Goal: Task Accomplishment & Management: Manage account settings

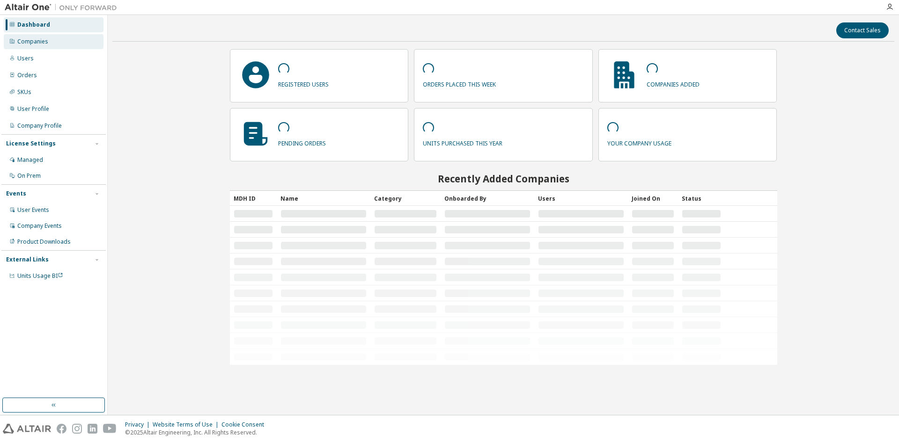
click at [29, 40] on div "Companies" at bounding box center [32, 41] width 31 height 7
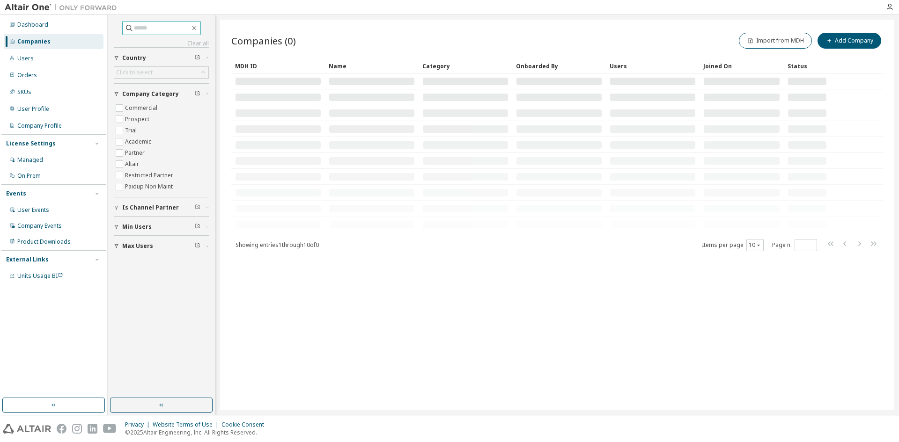
click at [145, 26] on input "text" at bounding box center [162, 27] width 56 height 9
type input "******"
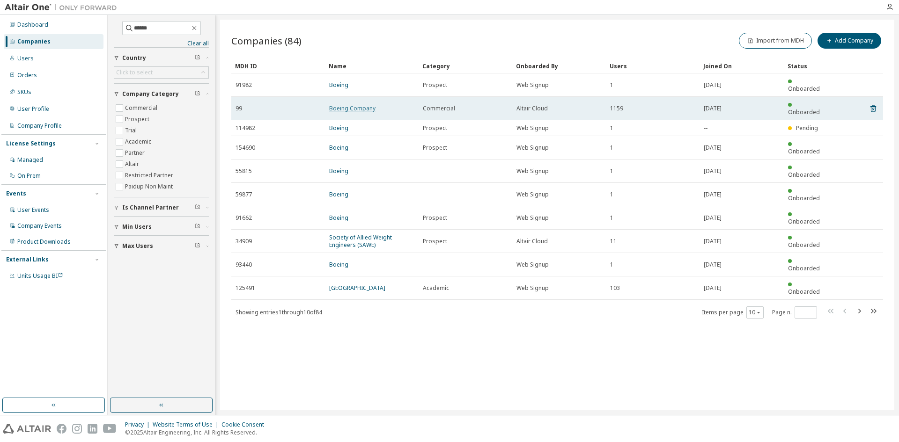
click at [353, 104] on link "Boeing Company" at bounding box center [352, 108] width 46 height 8
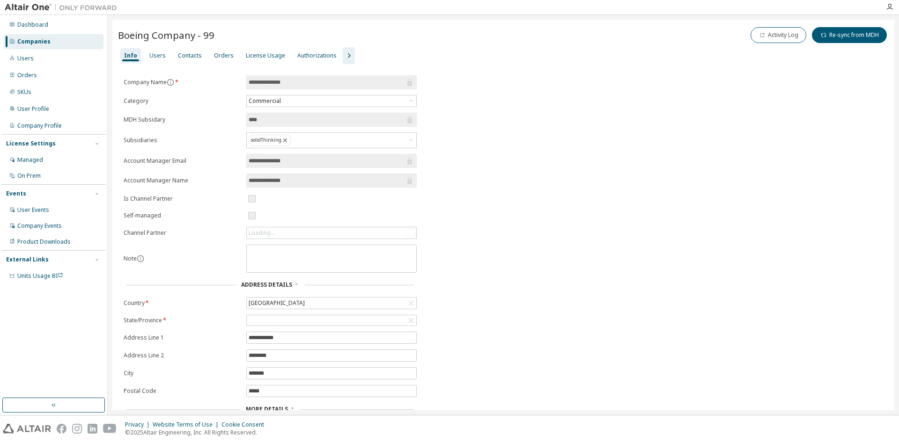
click at [345, 52] on icon "button" at bounding box center [348, 55] width 11 height 11
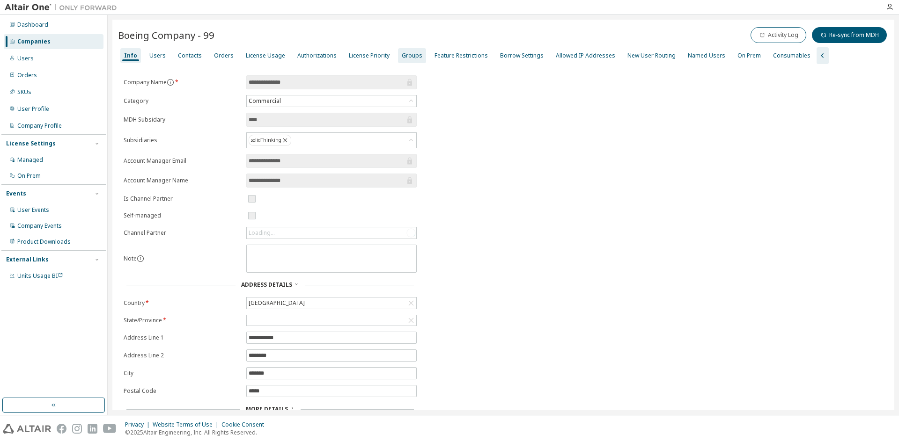
click at [402, 55] on div "Groups" at bounding box center [412, 55] width 21 height 7
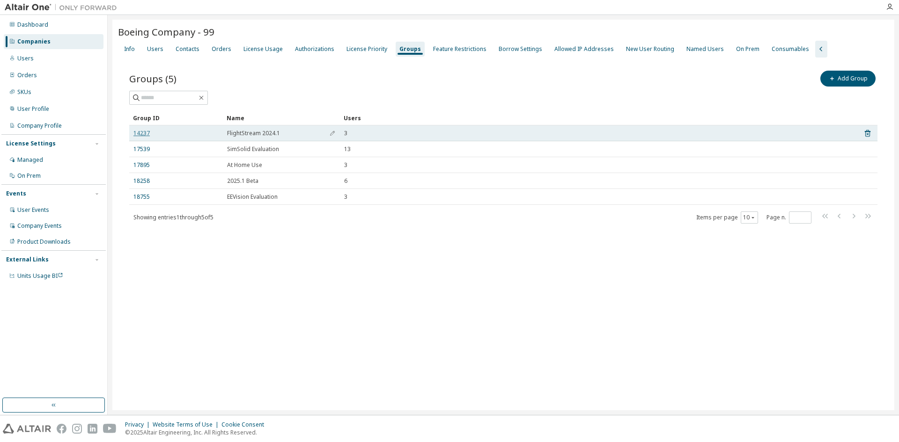
click at [142, 131] on link "14237" at bounding box center [141, 133] width 16 height 7
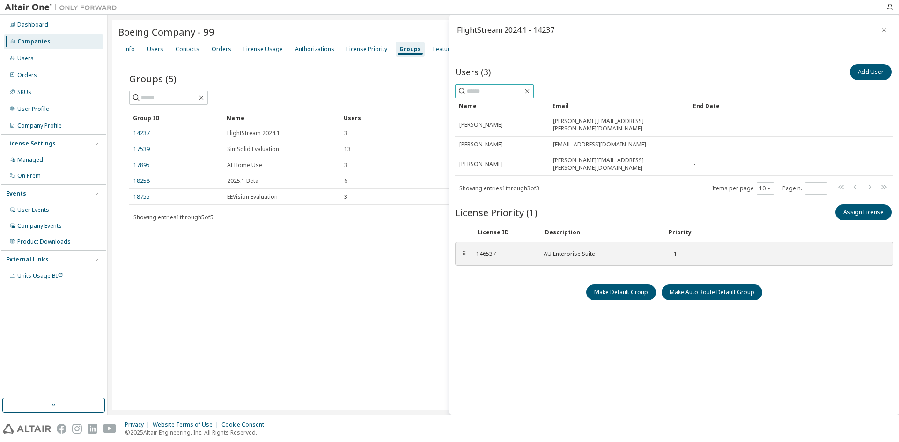
click at [492, 89] on input "text" at bounding box center [495, 91] width 56 height 9
click at [492, 92] on input "text" at bounding box center [495, 91] width 56 height 9
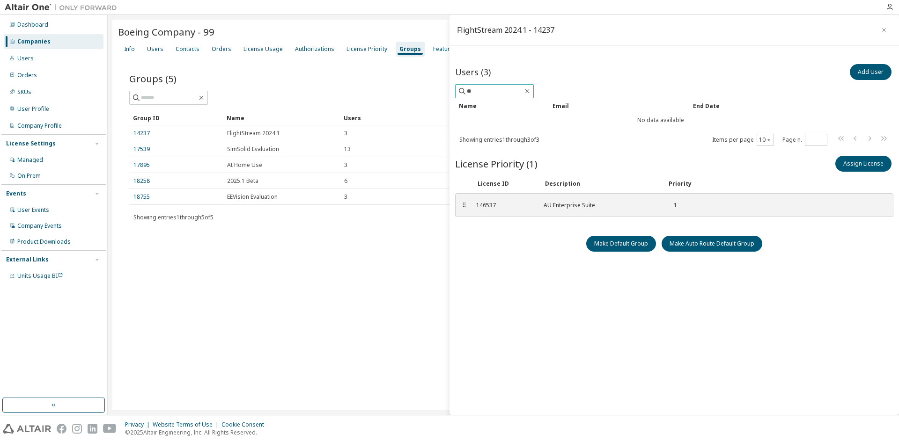
type input "*"
click at [866, 71] on button "Add User" at bounding box center [870, 72] width 42 height 16
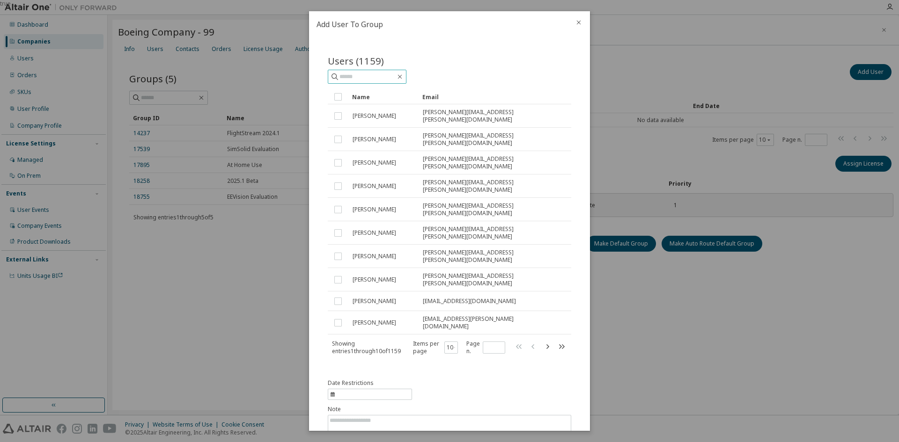
click at [373, 76] on input "text" at bounding box center [367, 76] width 56 height 9
type input "****"
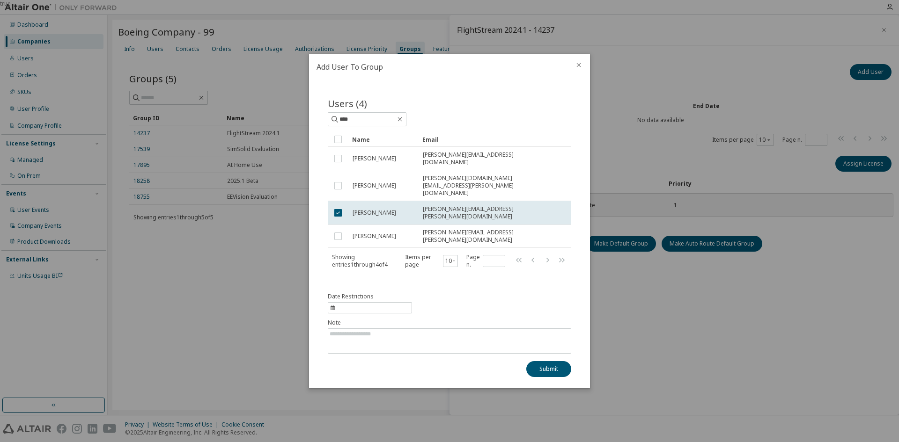
click at [385, 302] on span "information" at bounding box center [370, 307] width 84 height 11
select select "*"
select select "****"
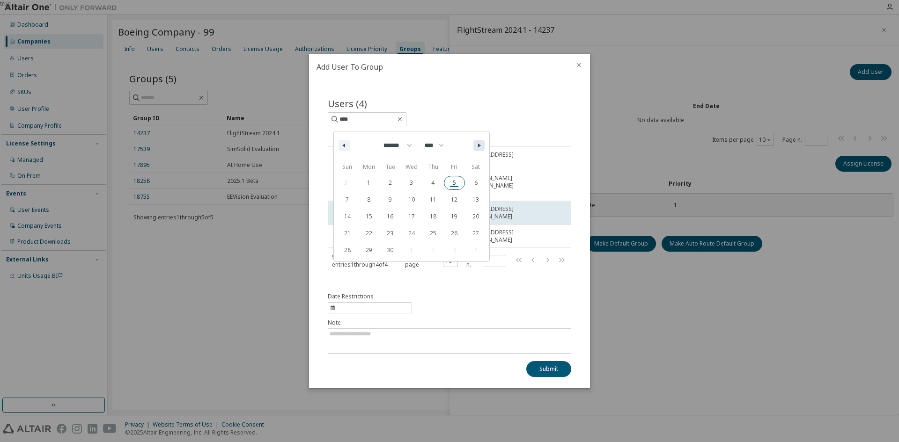
click at [477, 151] on button "button" at bounding box center [478, 145] width 11 height 11
click at [347, 151] on button "button" at bounding box center [343, 145] width 11 height 11
select select "*"
drag, startPoint x: 449, startPoint y: 195, endPoint x: 404, endPoint y: 210, distance: 47.5
click at [404, 210] on div "31 1 2 3 4 5 6 7 8 9 10 11 12 13 14 15 16 17 18 19 20 21 22 23 24 25 26 27 28 2…" at bounding box center [411, 217] width 150 height 84
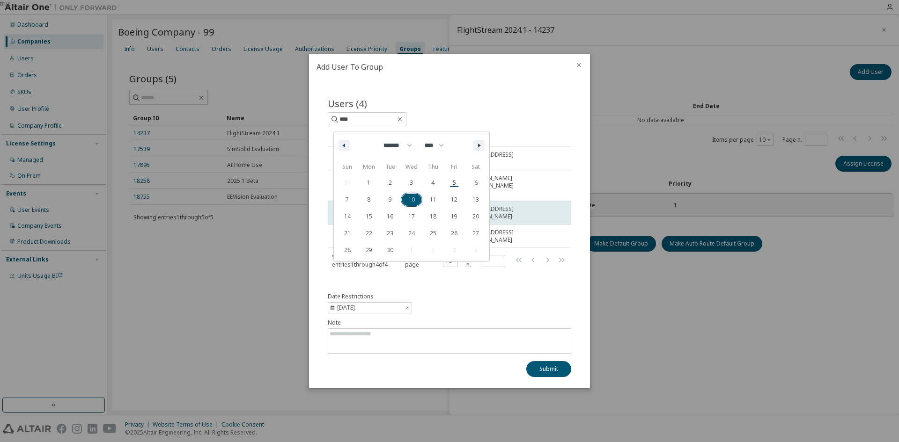
click at [408, 206] on span "10" at bounding box center [412, 200] width 22 height 12
click at [408, 307] on icon "information" at bounding box center [407, 308] width 2 height 2
click at [434, 206] on span "11" at bounding box center [433, 200] width 22 height 12
click at [405, 305] on icon "information" at bounding box center [407, 308] width 5 height 6
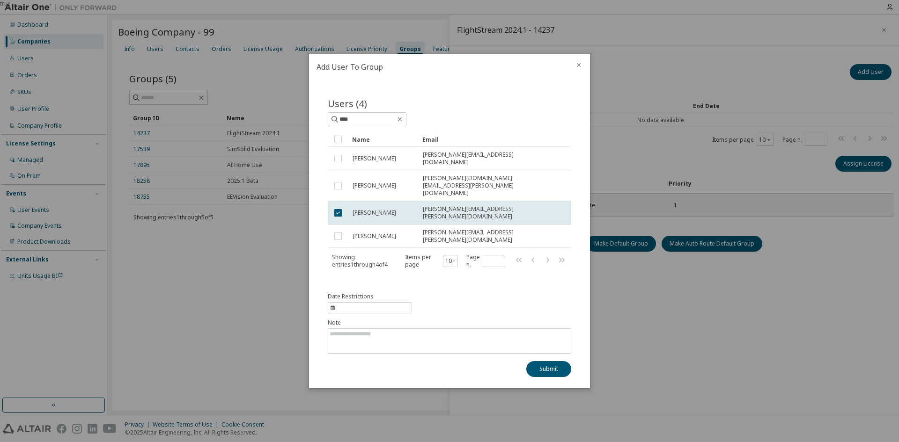
click at [456, 100] on div "Users (4) **** Clear Load Save Save As Field Operator Value Select filter Selec…" at bounding box center [449, 189] width 266 height 207
click at [368, 302] on span "information" at bounding box center [370, 307] width 84 height 11
select select "*"
select select "****"
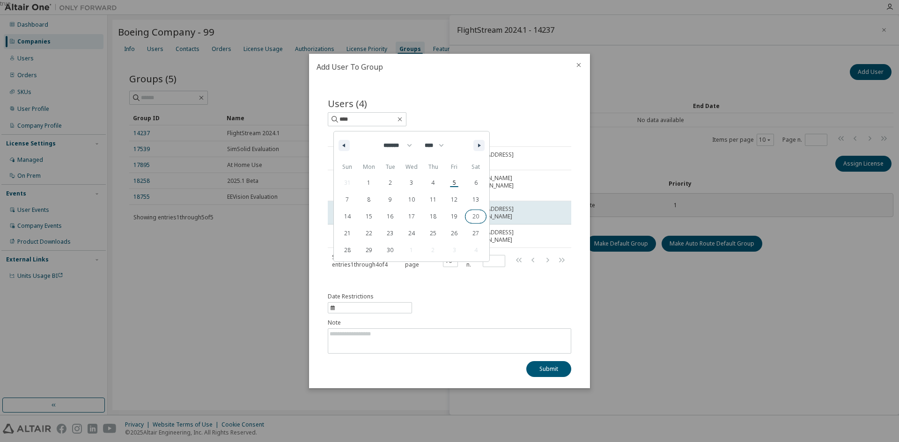
click at [470, 223] on span "20" at bounding box center [476, 217] width 22 height 12
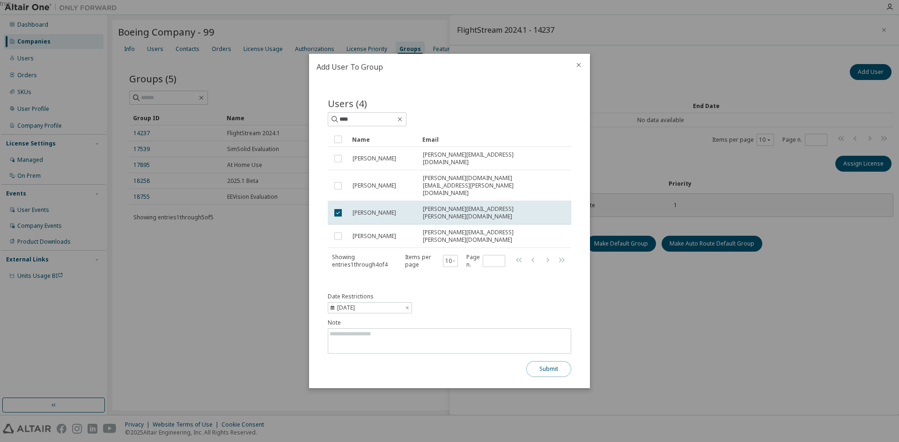
click at [541, 361] on button "Submit" at bounding box center [548, 369] width 45 height 16
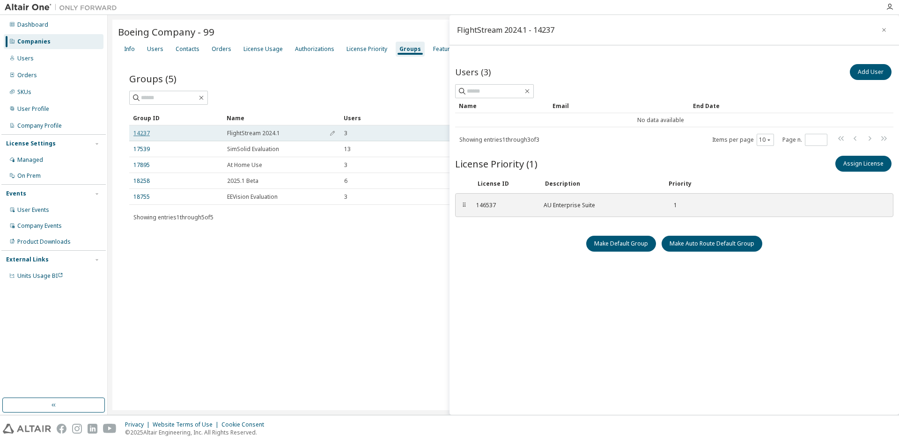
click at [139, 132] on link "14237" at bounding box center [141, 133] width 16 height 7
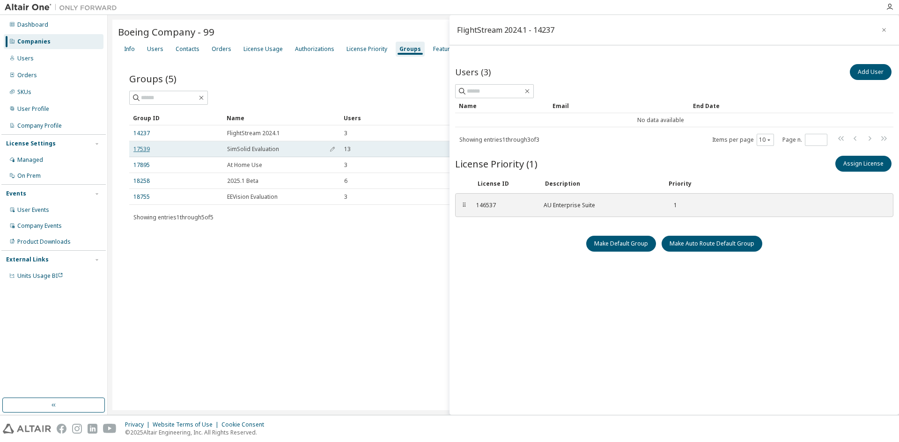
click at [141, 147] on link "17539" at bounding box center [141, 149] width 16 height 7
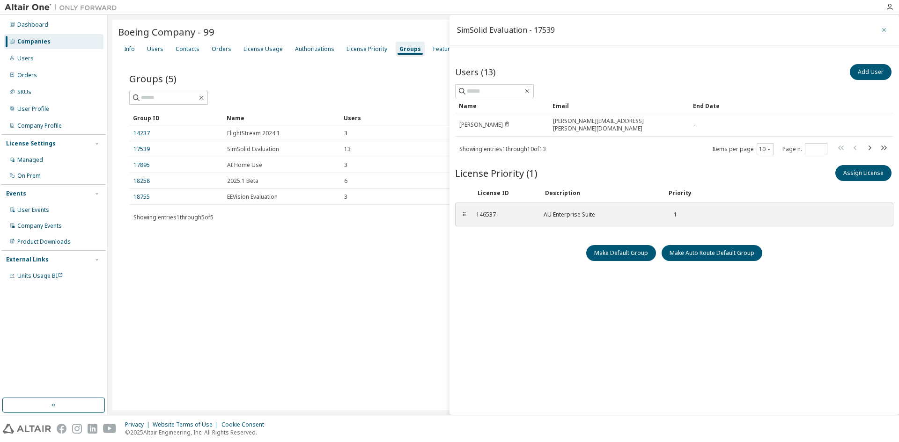
click at [882, 29] on icon "button" at bounding box center [884, 30] width 4 height 4
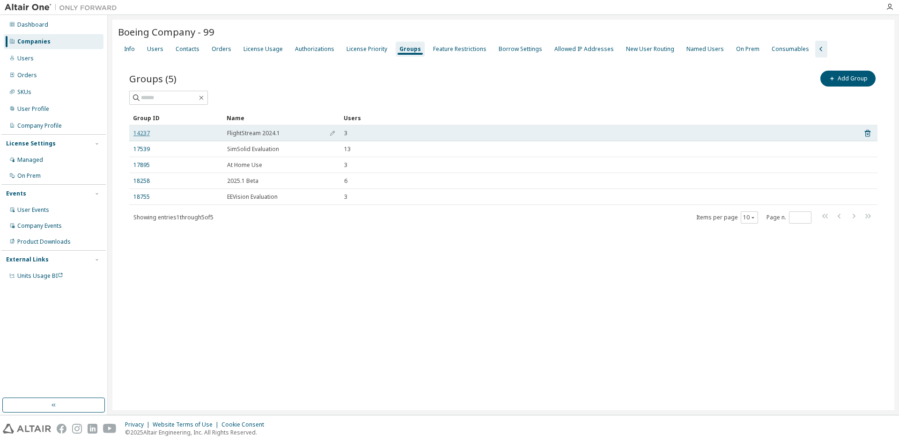
click at [142, 132] on link "14237" at bounding box center [141, 133] width 16 height 7
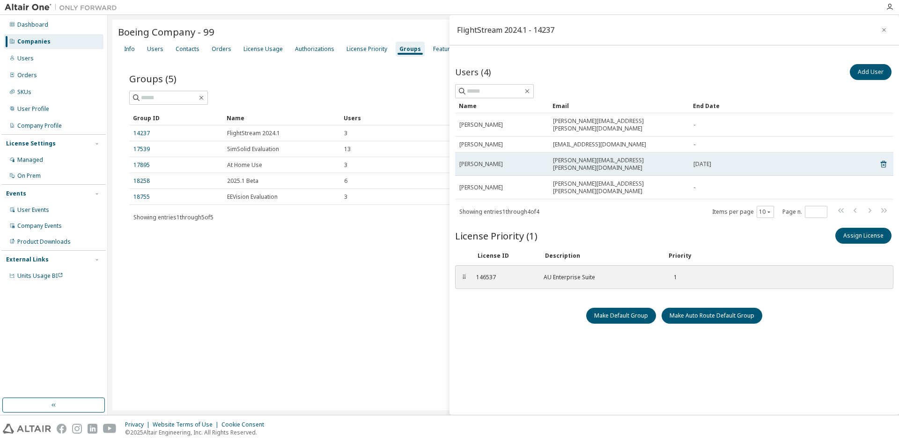
click at [789, 161] on div "[DATE]" at bounding box center [777, 164] width 168 height 7
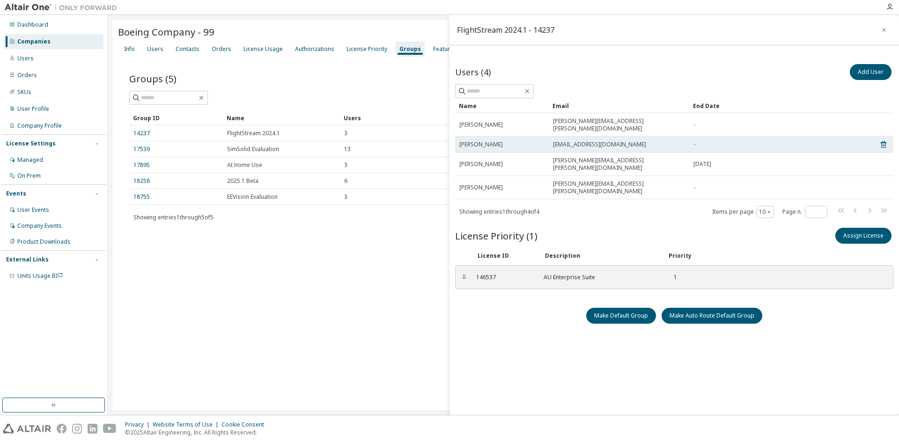
click at [612, 142] on td "[EMAIL_ADDRESS][DOMAIN_NAME]" at bounding box center [618, 145] width 140 height 16
click at [489, 141] on span "[PERSON_NAME]" at bounding box center [481, 144] width 44 height 7
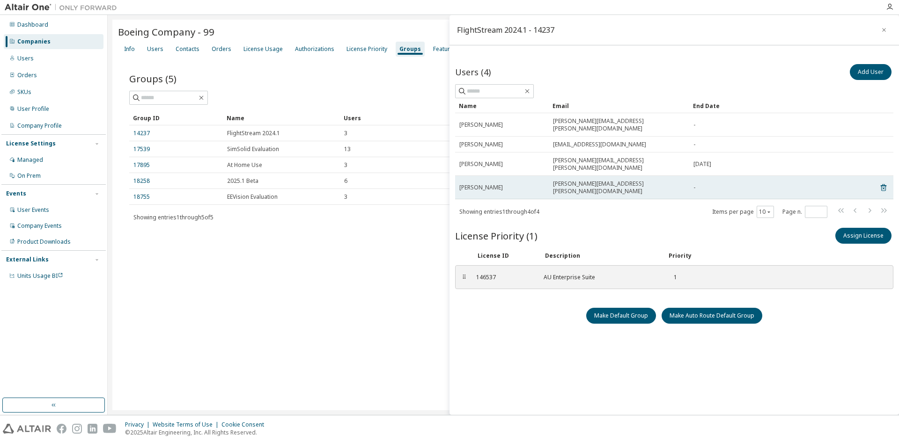
click at [484, 184] on span "[PERSON_NAME]" at bounding box center [481, 187] width 44 height 7
click at [525, 184] on div "[PERSON_NAME]" at bounding box center [501, 187] width 85 height 7
click at [882, 187] on icon at bounding box center [883, 188] width 2 height 2
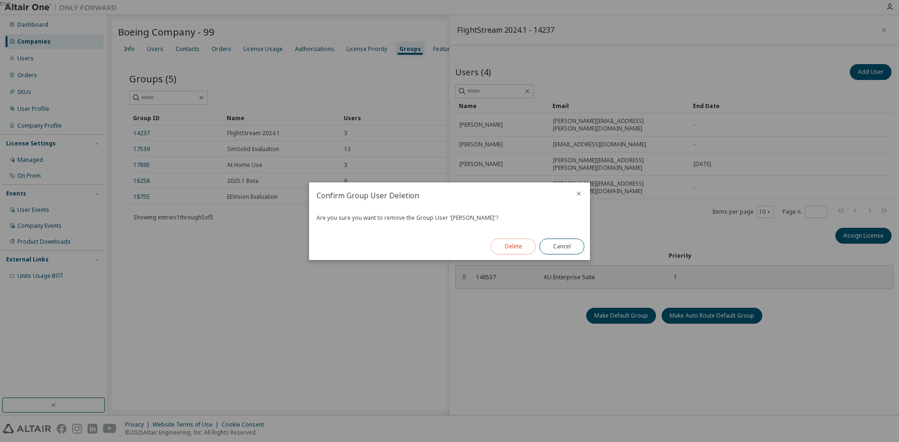
click at [522, 244] on button "Delete" at bounding box center [512, 247] width 45 height 16
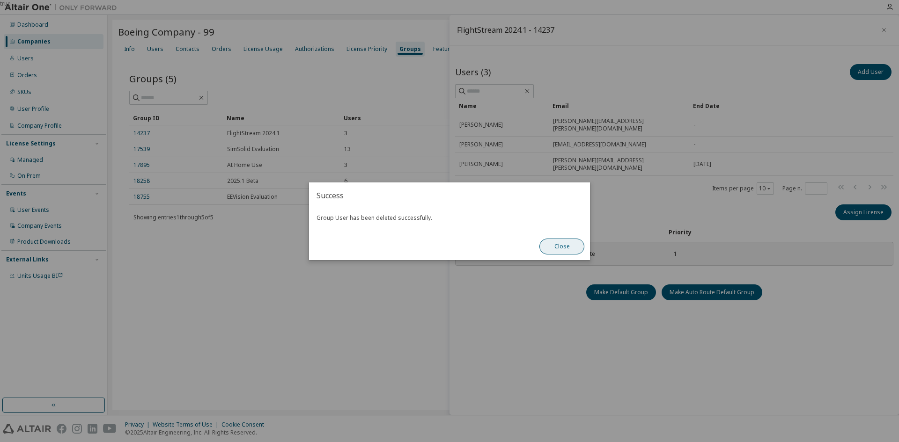
click at [551, 250] on button "Close" at bounding box center [561, 247] width 45 height 16
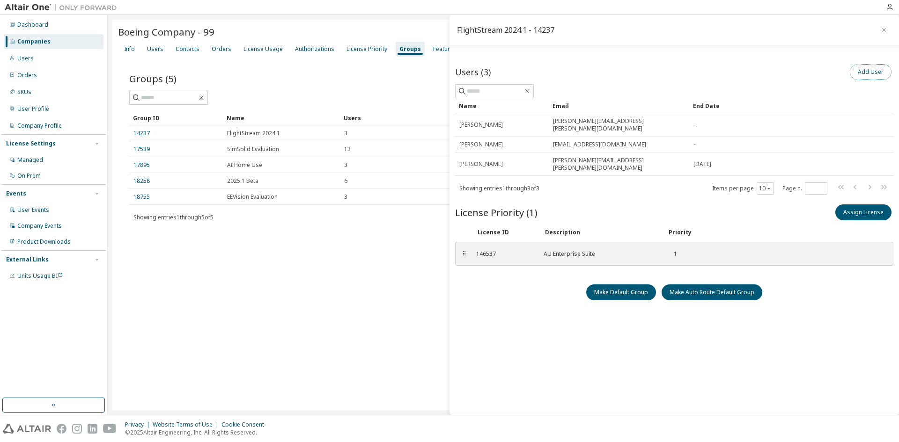
click at [862, 76] on button "Add User" at bounding box center [870, 72] width 42 height 16
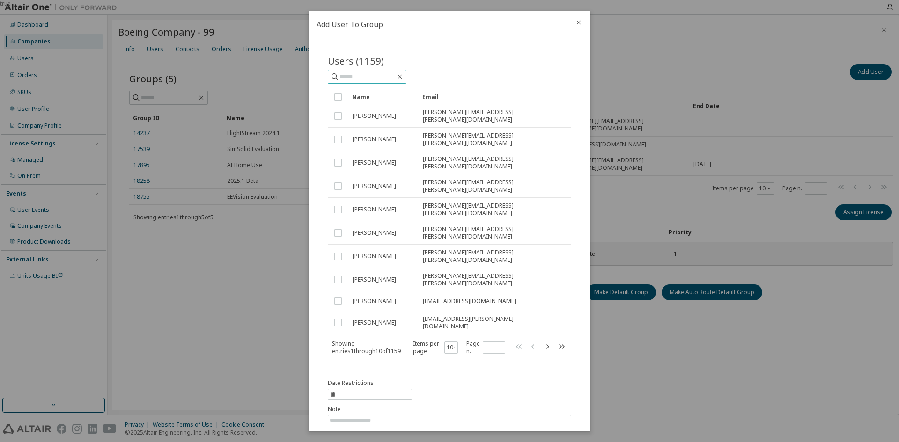
click at [344, 77] on input "text" at bounding box center [367, 76] width 56 height 9
type input "******"
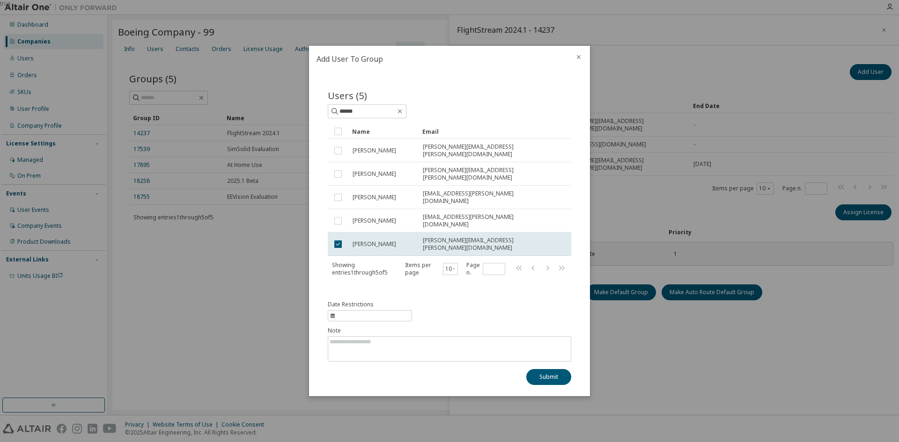
click at [358, 310] on span "information" at bounding box center [370, 315] width 84 height 11
select select "*"
select select "****"
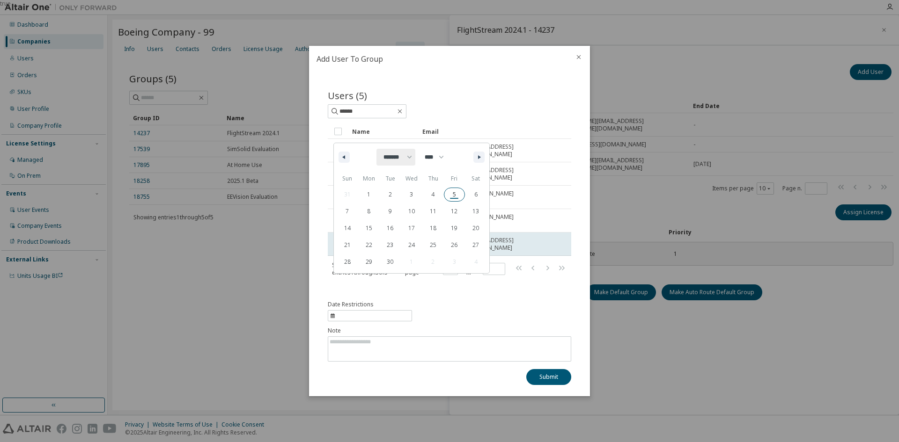
click at [415, 165] on select "******* ******** ***** ***** *** **** **** ****** ********* ******* ******** **…" at bounding box center [395, 157] width 39 height 17
select select "*"
click at [376, 158] on select "******* ******** ***** ***** *** **** **** ****** ********* ******* ******** **…" at bounding box center [395, 157] width 39 height 17
click at [406, 234] on span "15" at bounding box center [412, 228] width 22 height 12
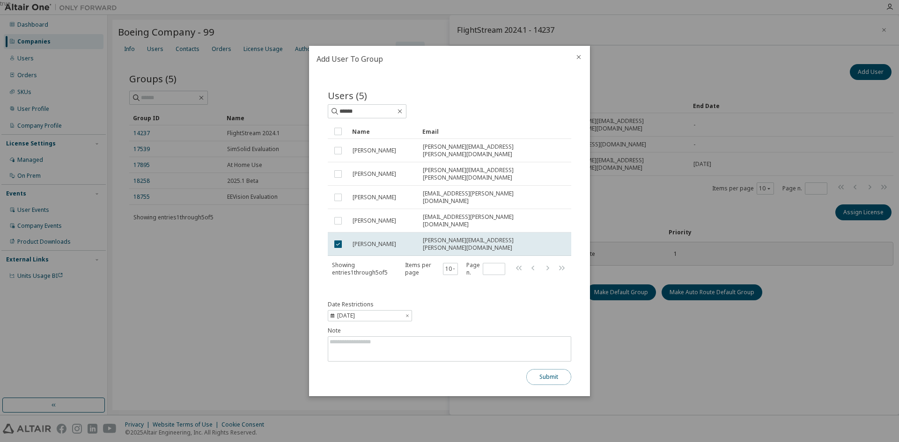
click at [541, 369] on button "Submit" at bounding box center [548, 377] width 45 height 16
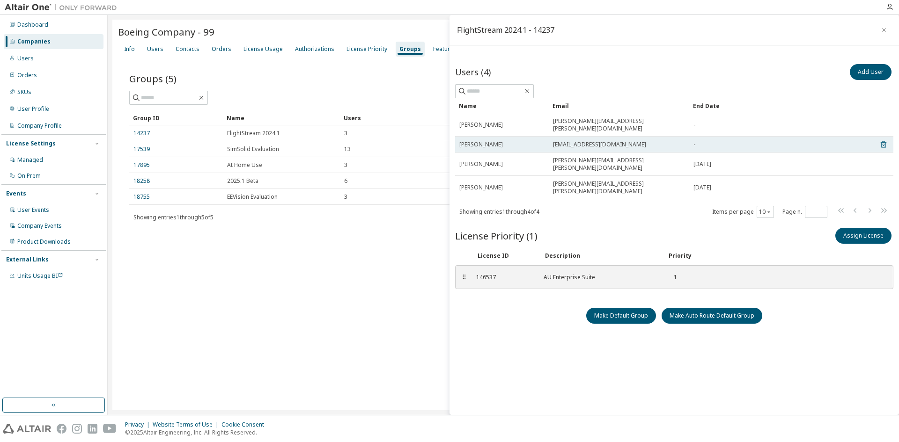
click at [880, 141] on icon at bounding box center [883, 144] width 6 height 7
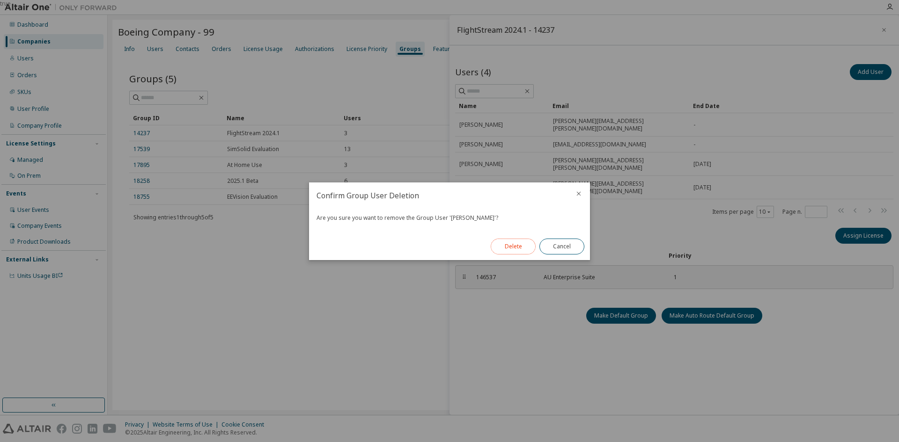
click at [517, 245] on button "Delete" at bounding box center [512, 247] width 45 height 16
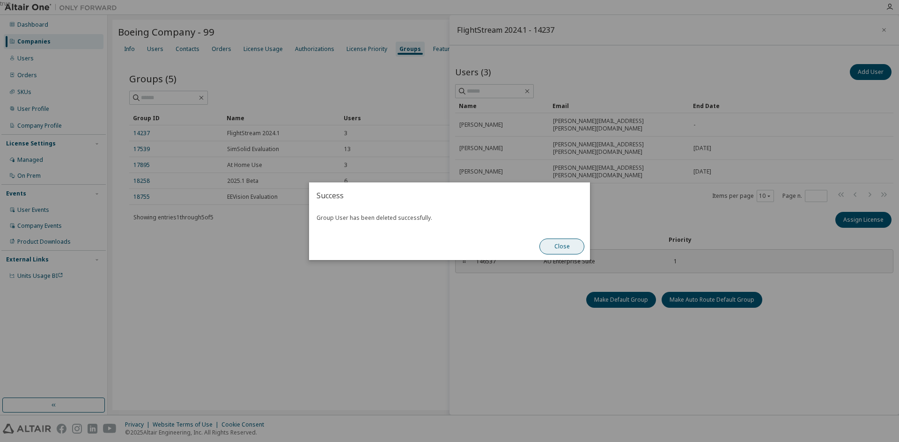
click at [552, 245] on button "Close" at bounding box center [561, 247] width 45 height 16
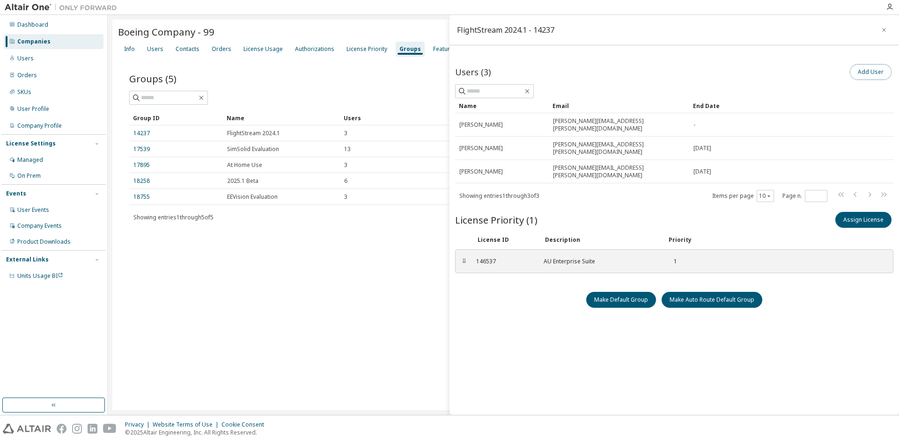
click at [860, 70] on button "Add User" at bounding box center [870, 72] width 42 height 16
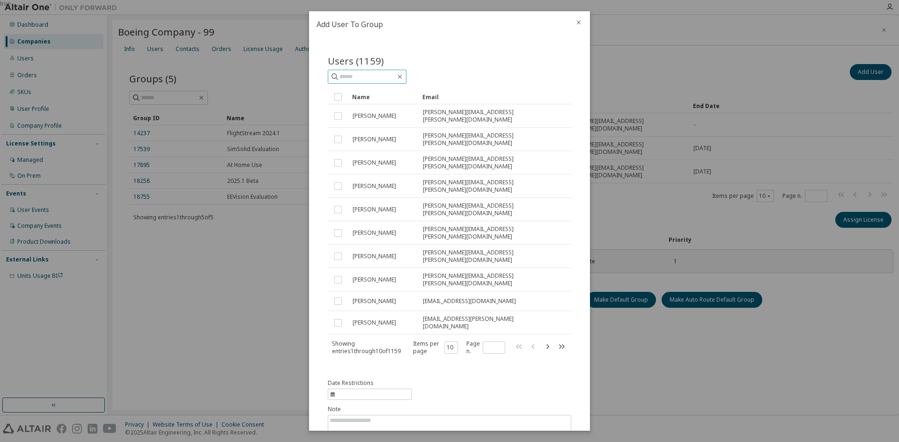
click at [354, 74] on input "text" at bounding box center [367, 76] width 56 height 9
type input "****"
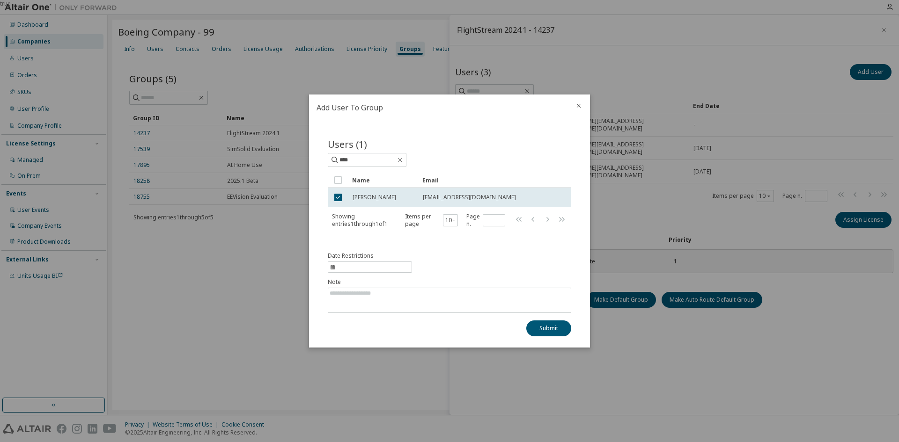
click at [364, 267] on span "information" at bounding box center [370, 267] width 84 height 11
select select "*"
select select "****"
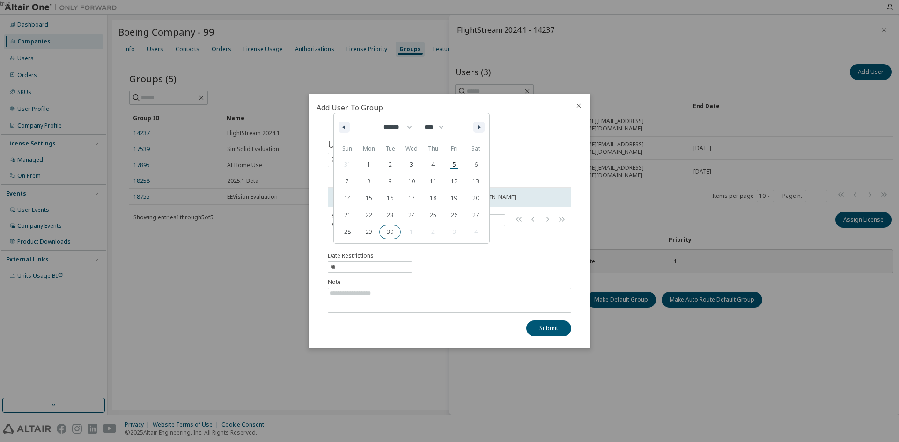
click at [393, 234] on span "30" at bounding box center [390, 232] width 22 height 12
click at [541, 329] on button "Submit" at bounding box center [548, 329] width 45 height 16
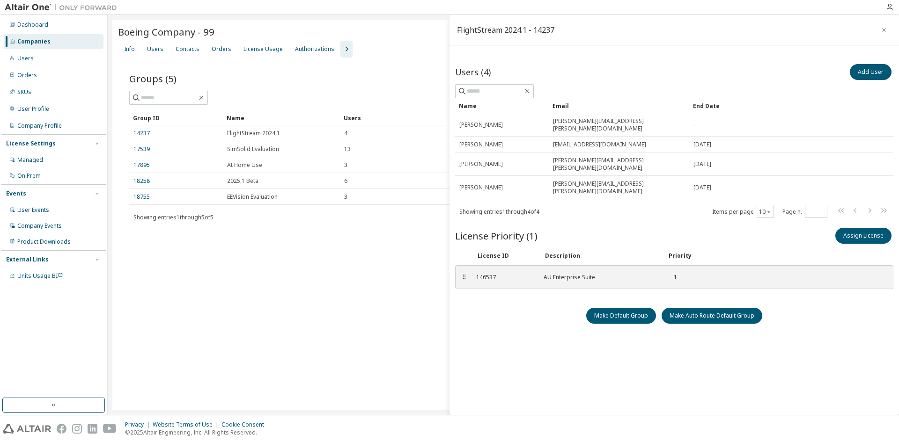
click at [639, 66] on div "Users (4) Add User" at bounding box center [674, 72] width 438 height 20
click at [880, 30] on icon "button" at bounding box center [883, 29] width 7 height 7
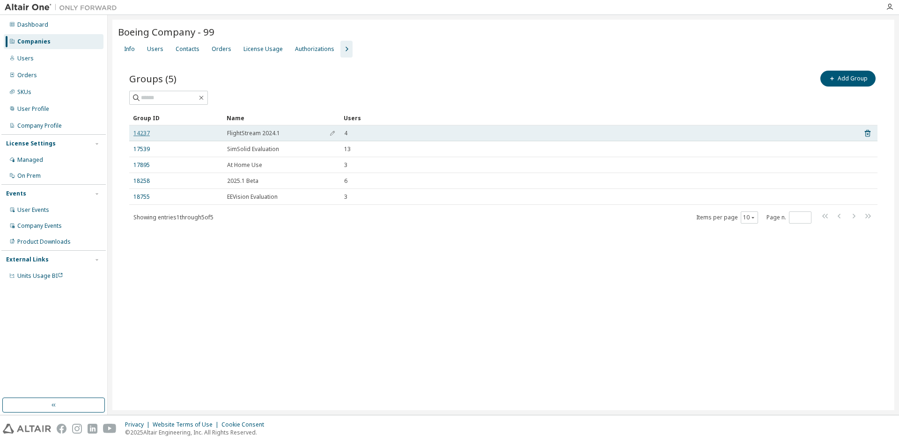
click at [141, 133] on link "14237" at bounding box center [141, 133] width 16 height 7
